Goal: Navigation & Orientation: Find specific page/section

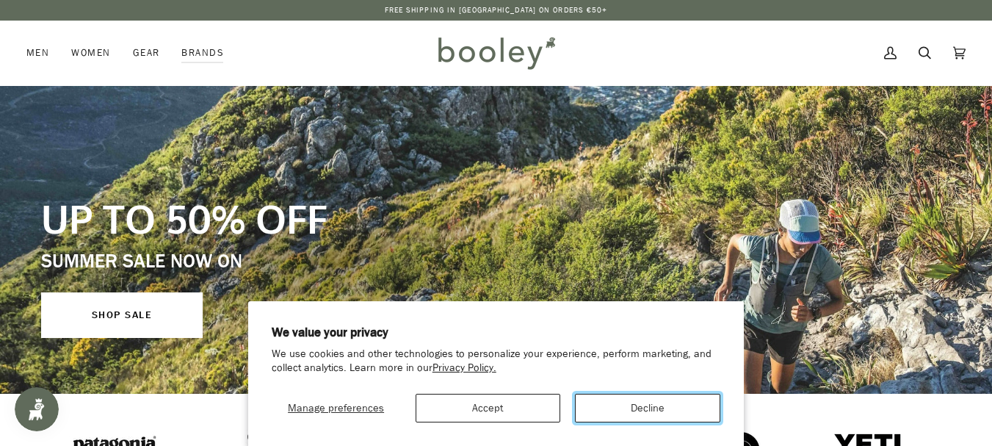
click at [616, 407] on button "Decline" at bounding box center [647, 407] width 145 height 29
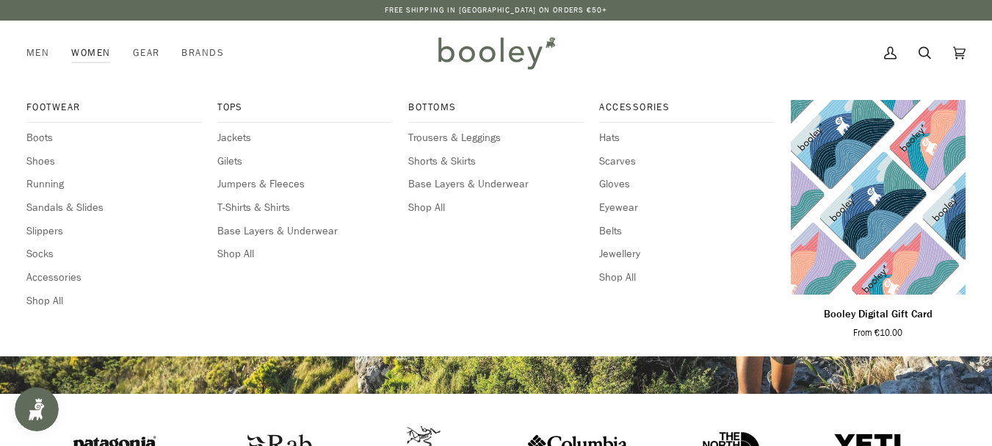
click at [97, 53] on link "Women" at bounding box center [90, 53] width 61 height 65
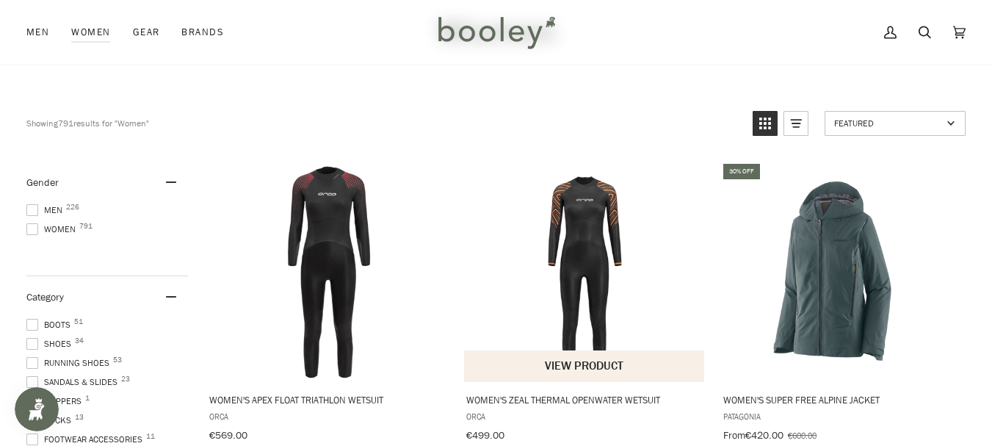
scroll to position [147, 0]
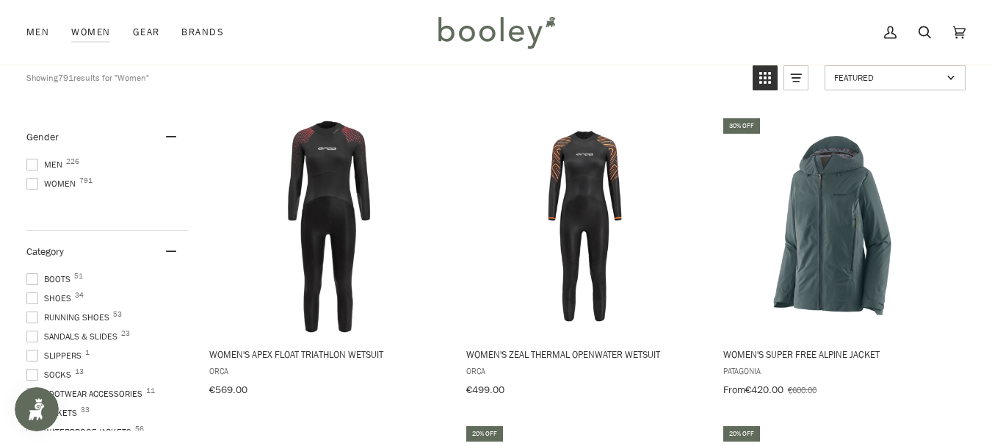
click at [36, 181] on span at bounding box center [32, 184] width 12 height 12
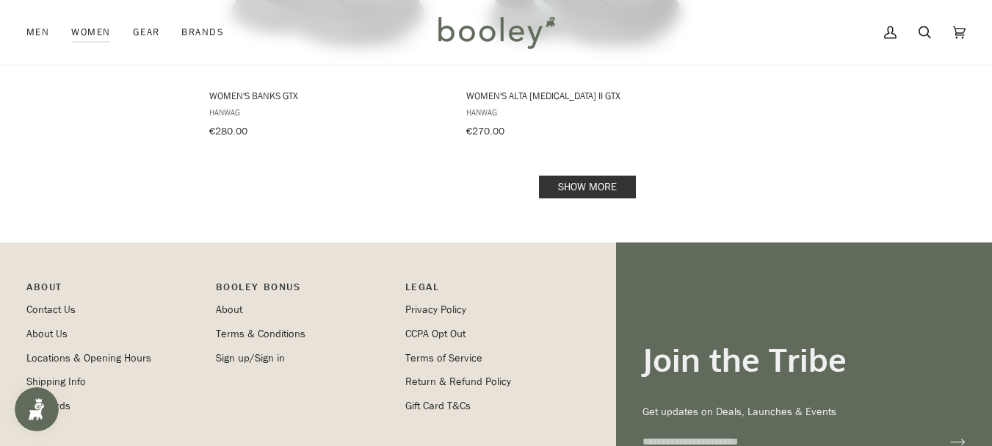
scroll to position [2276, 0]
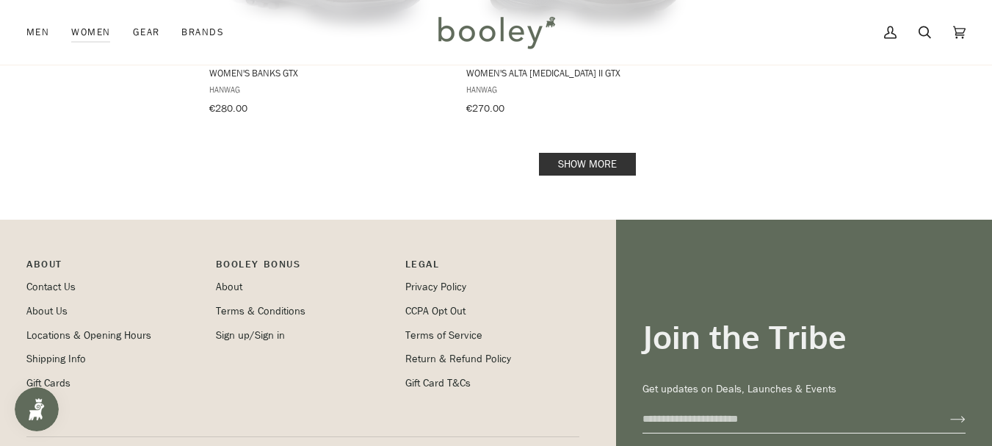
click at [598, 153] on link "Show more" at bounding box center [587, 164] width 97 height 23
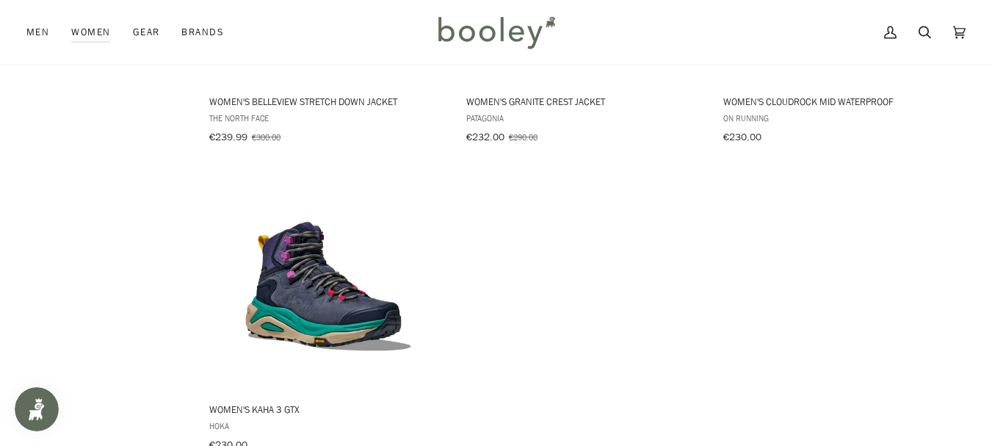
scroll to position [4184, 0]
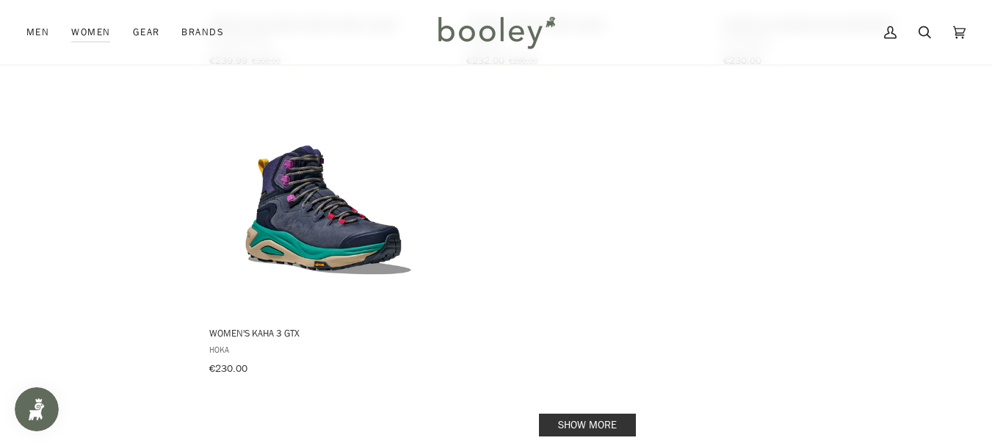
click at [589, 413] on link "Show more" at bounding box center [587, 424] width 97 height 23
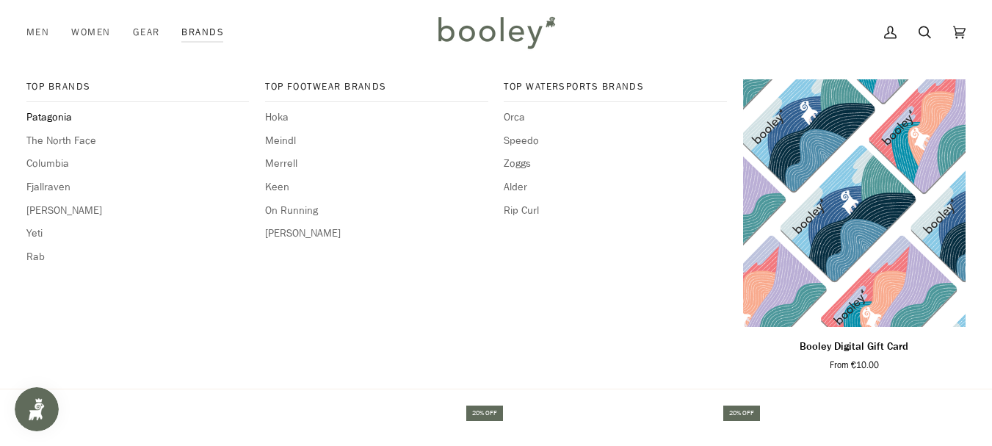
click at [66, 118] on span "Patagonia" at bounding box center [137, 117] width 222 height 16
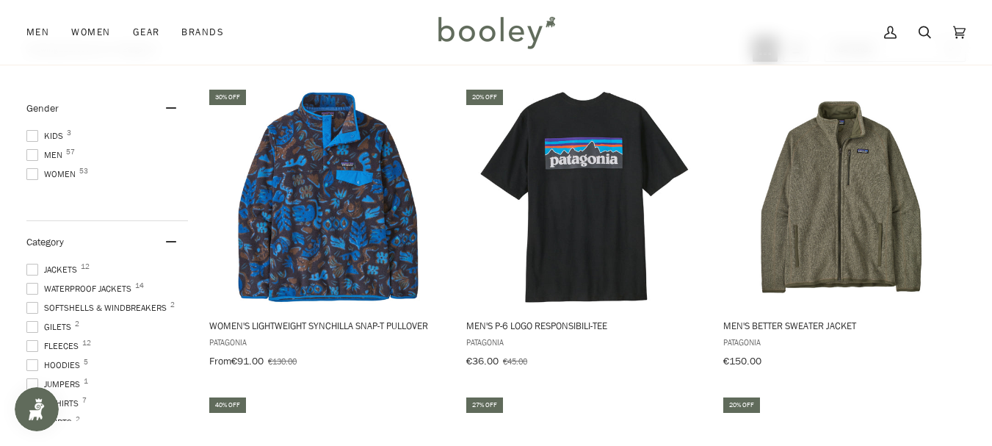
scroll to position [294, 0]
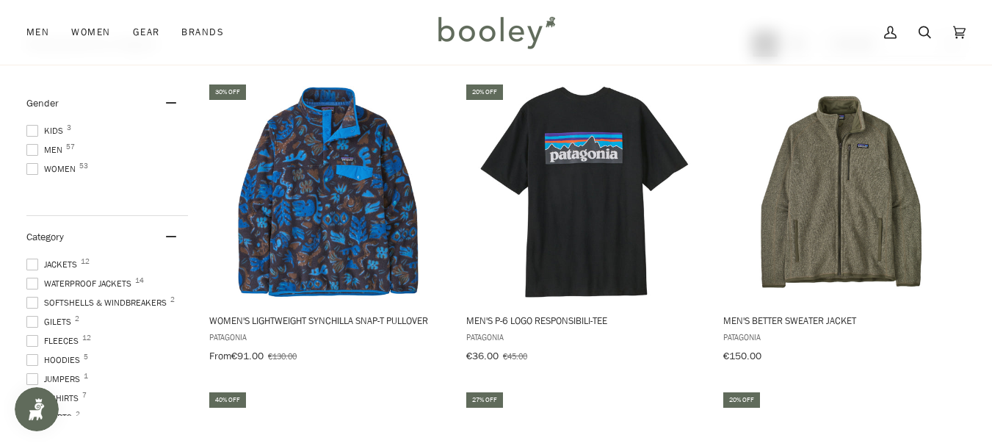
click at [32, 167] on span at bounding box center [32, 169] width 12 height 12
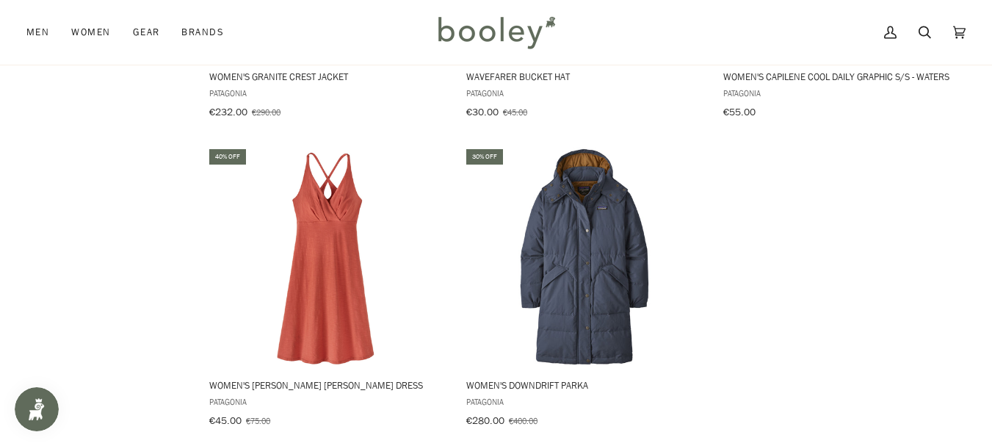
scroll to position [2129, 0]
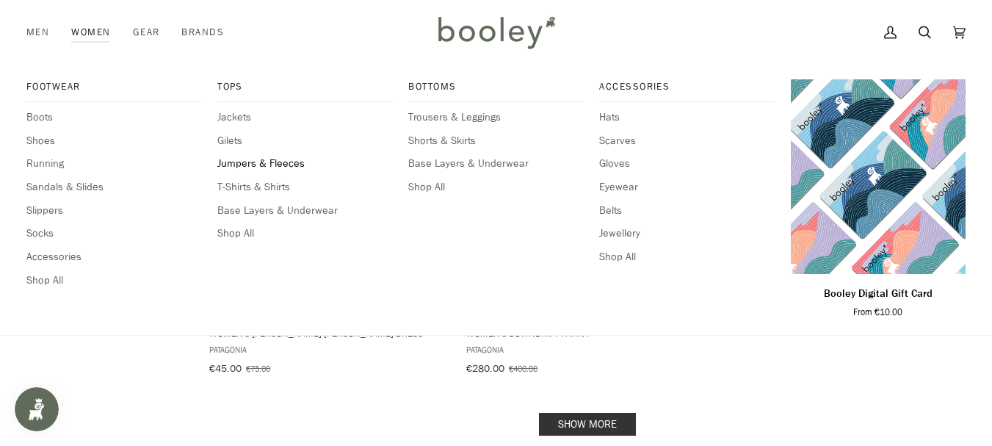
click at [257, 162] on span "Jumpers & Fleeces" at bounding box center [304, 164] width 175 height 16
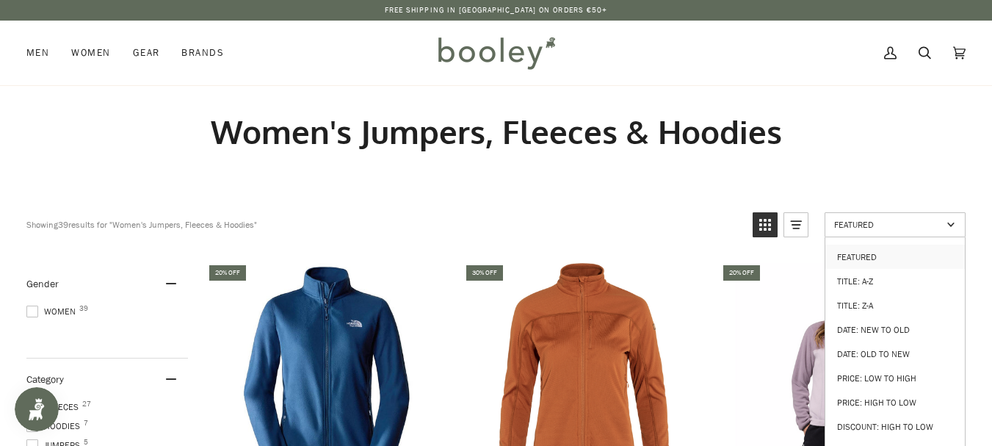
click at [859, 220] on span "Featured" at bounding box center [888, 224] width 108 height 12
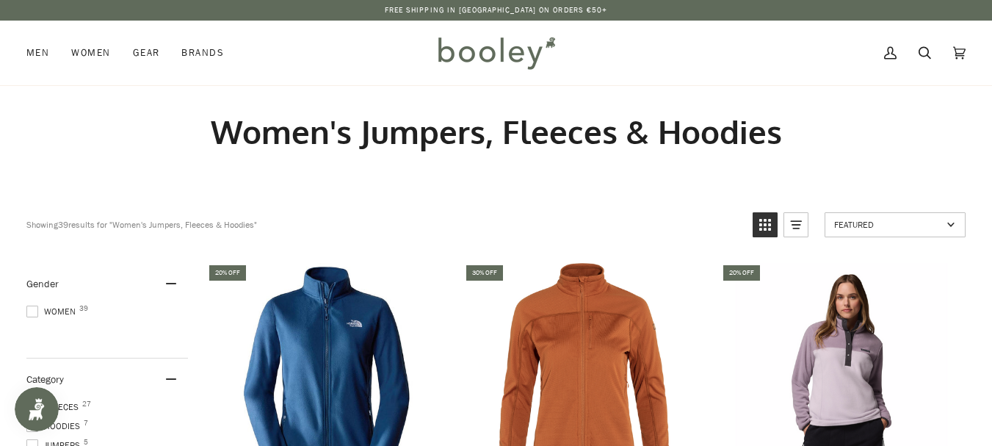
click at [875, 227] on span "Featured" at bounding box center [888, 224] width 108 height 12
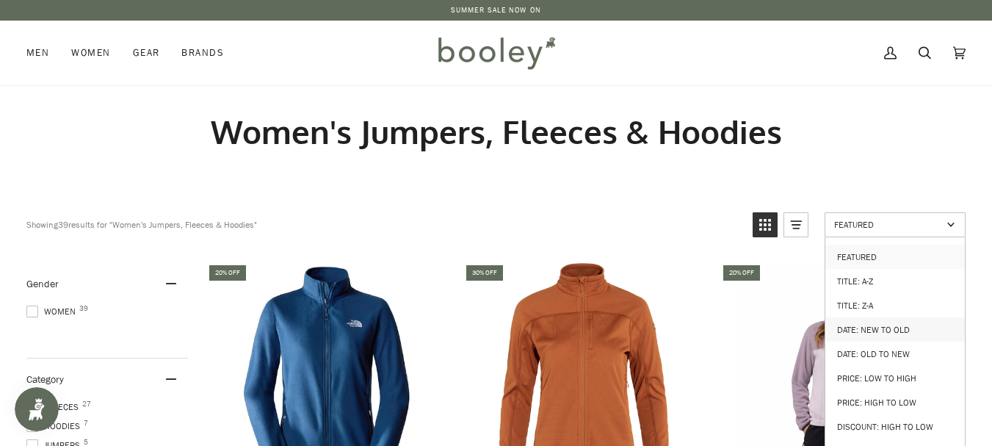
click at [841, 327] on link "Date: New to Old" at bounding box center [894, 329] width 139 height 24
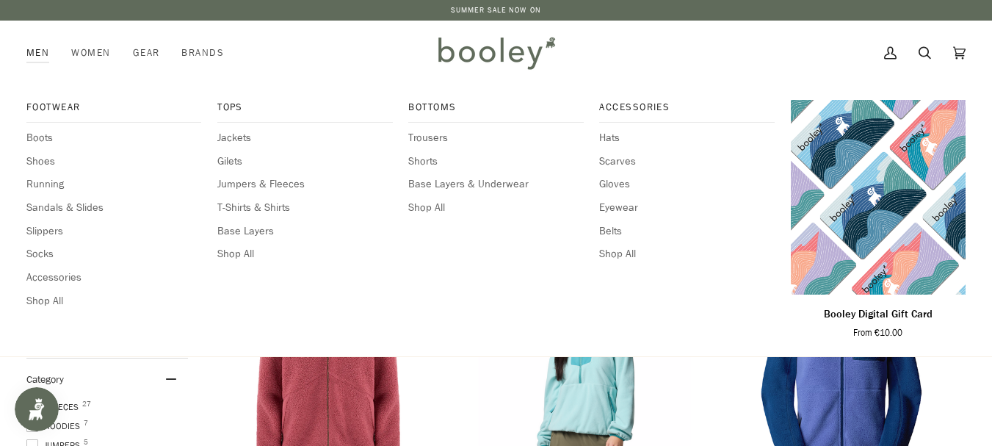
click at [38, 53] on link "Men" at bounding box center [43, 53] width 34 height 65
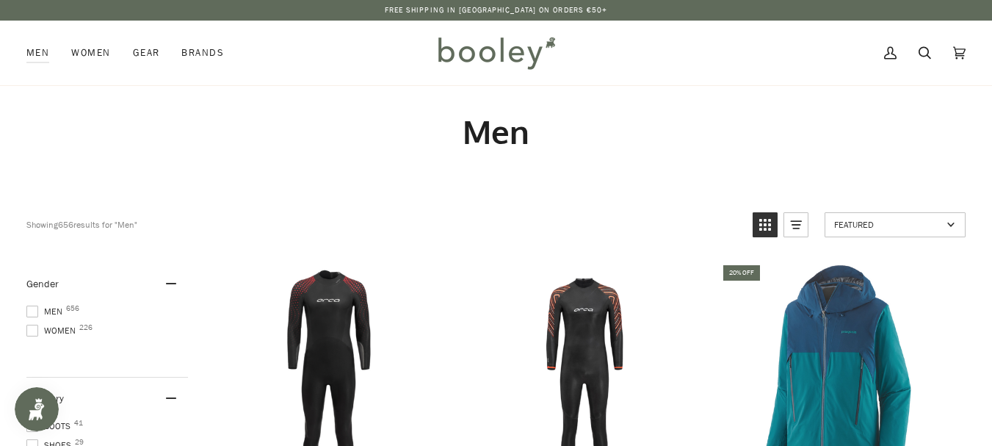
click at [35, 313] on span at bounding box center [32, 311] width 12 height 12
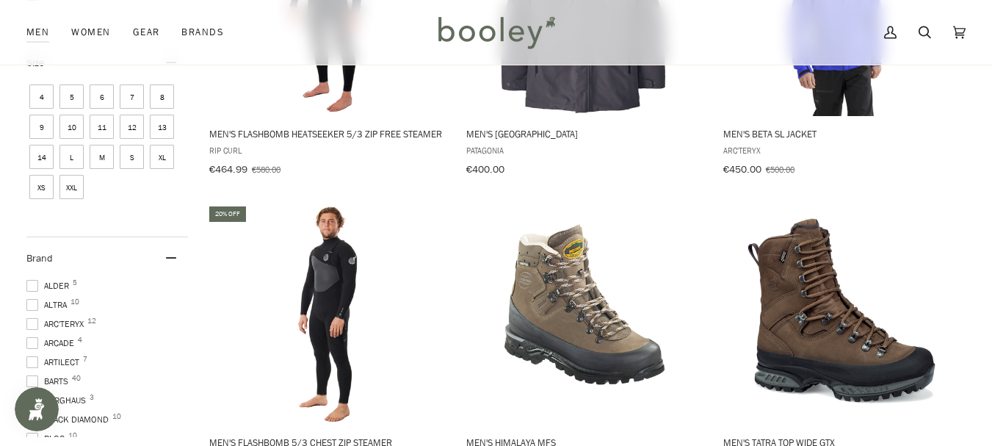
scroll to position [734, 0]
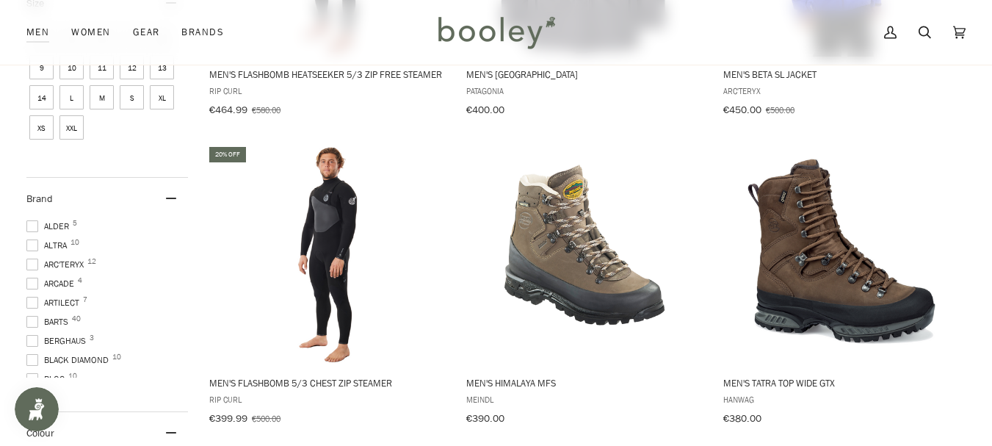
click at [35, 261] on span at bounding box center [32, 264] width 12 height 12
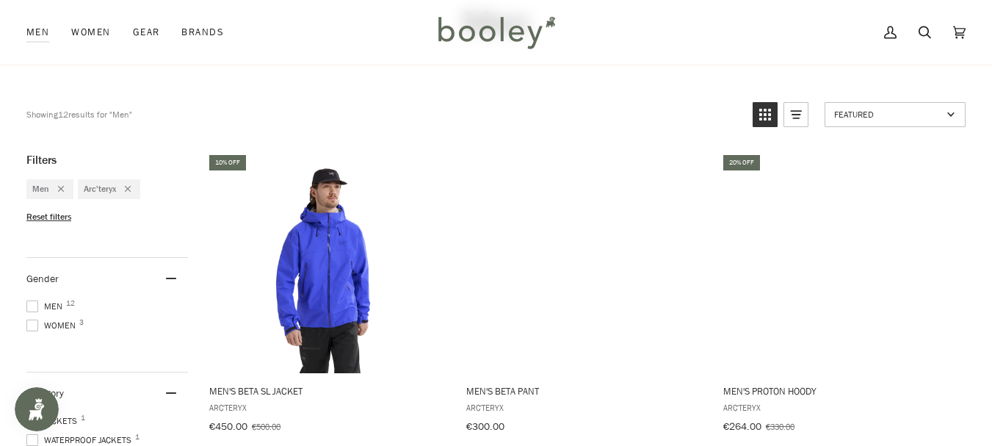
scroll to position [147, 0]
